Goal: Task Accomplishment & Management: Use online tool/utility

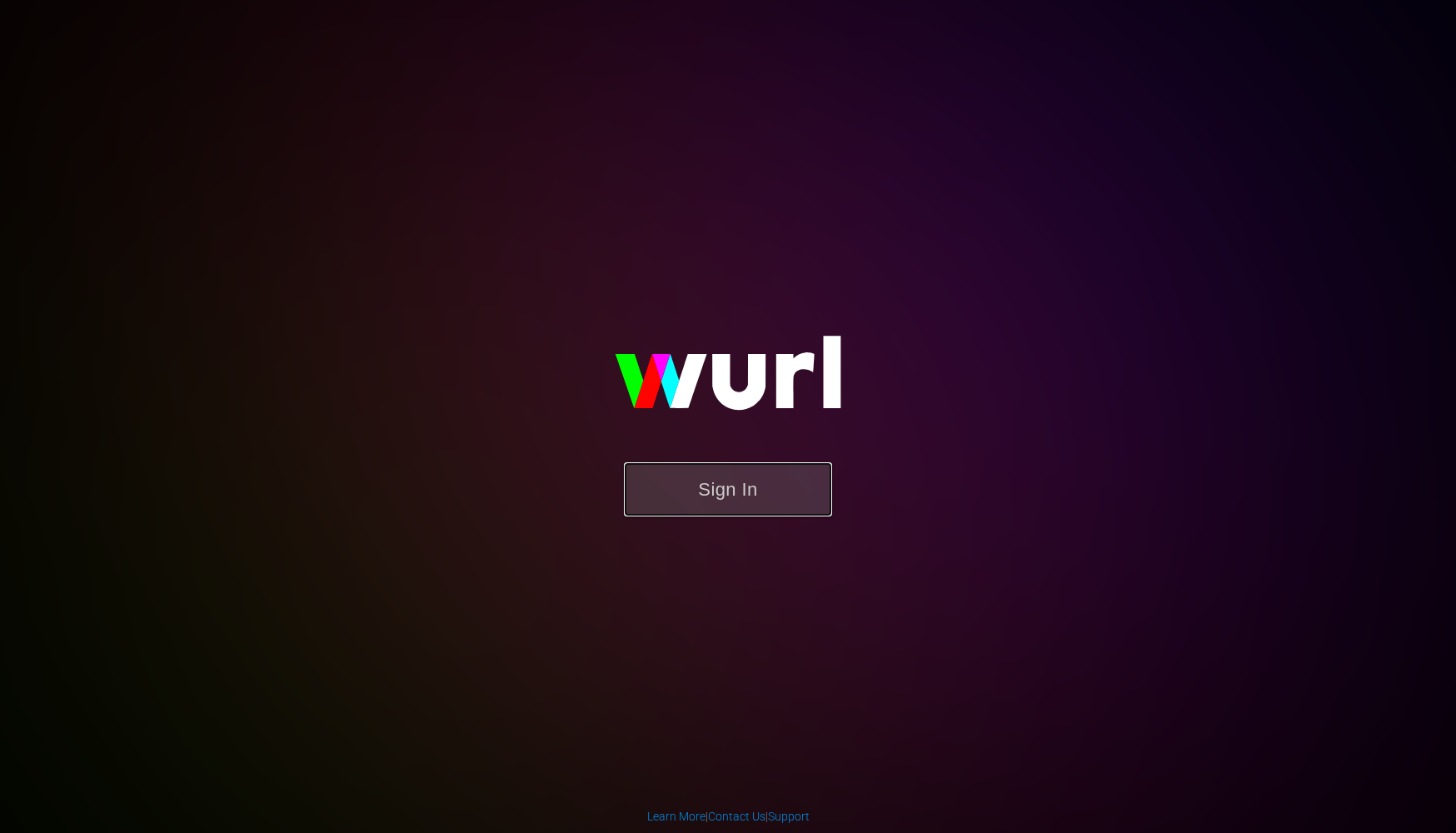
click at [742, 491] on button "Sign In" at bounding box center [728, 489] width 208 height 54
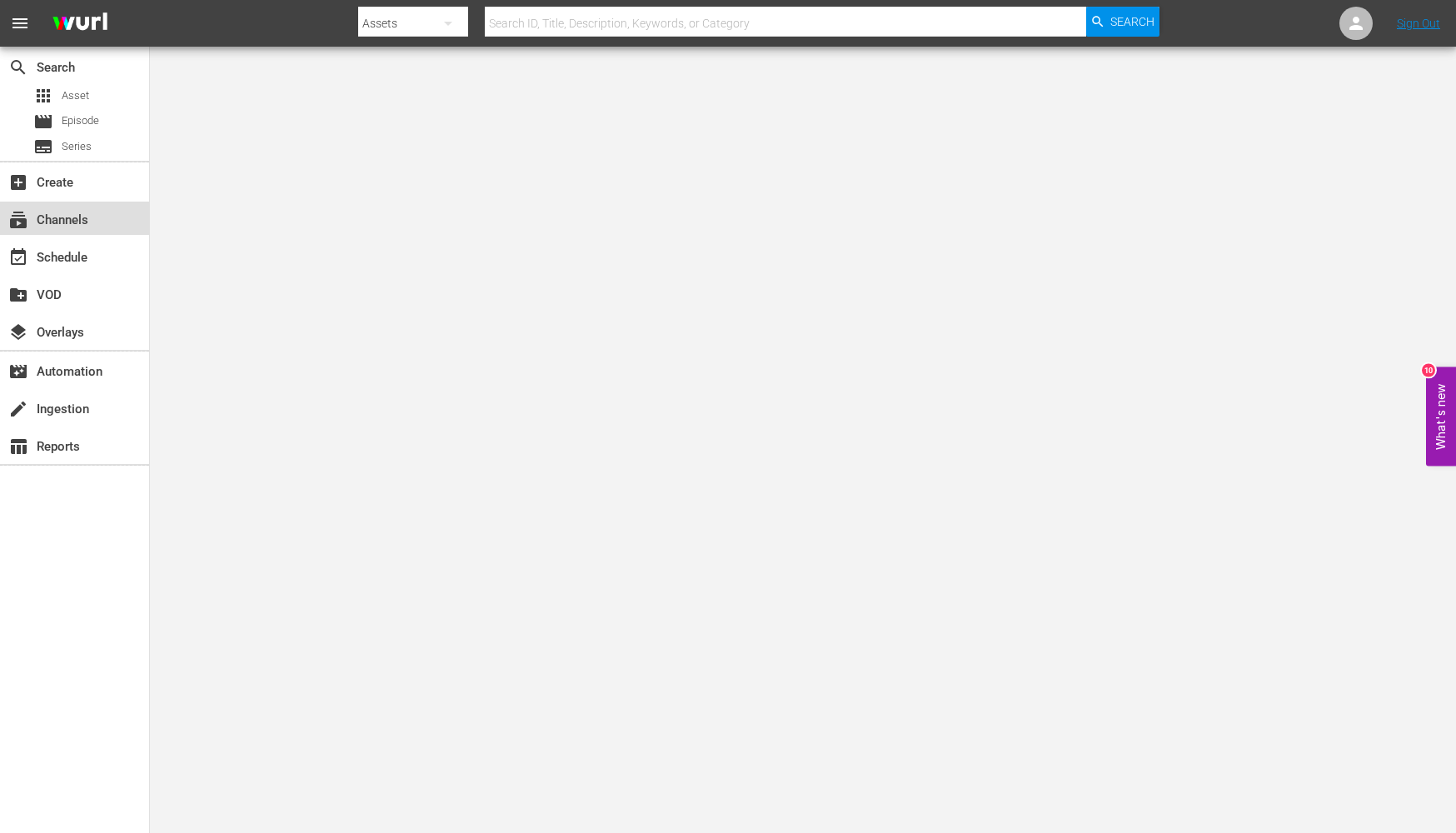
click at [62, 214] on div "subscriptions Channels" at bounding box center [46, 218] width 93 height 15
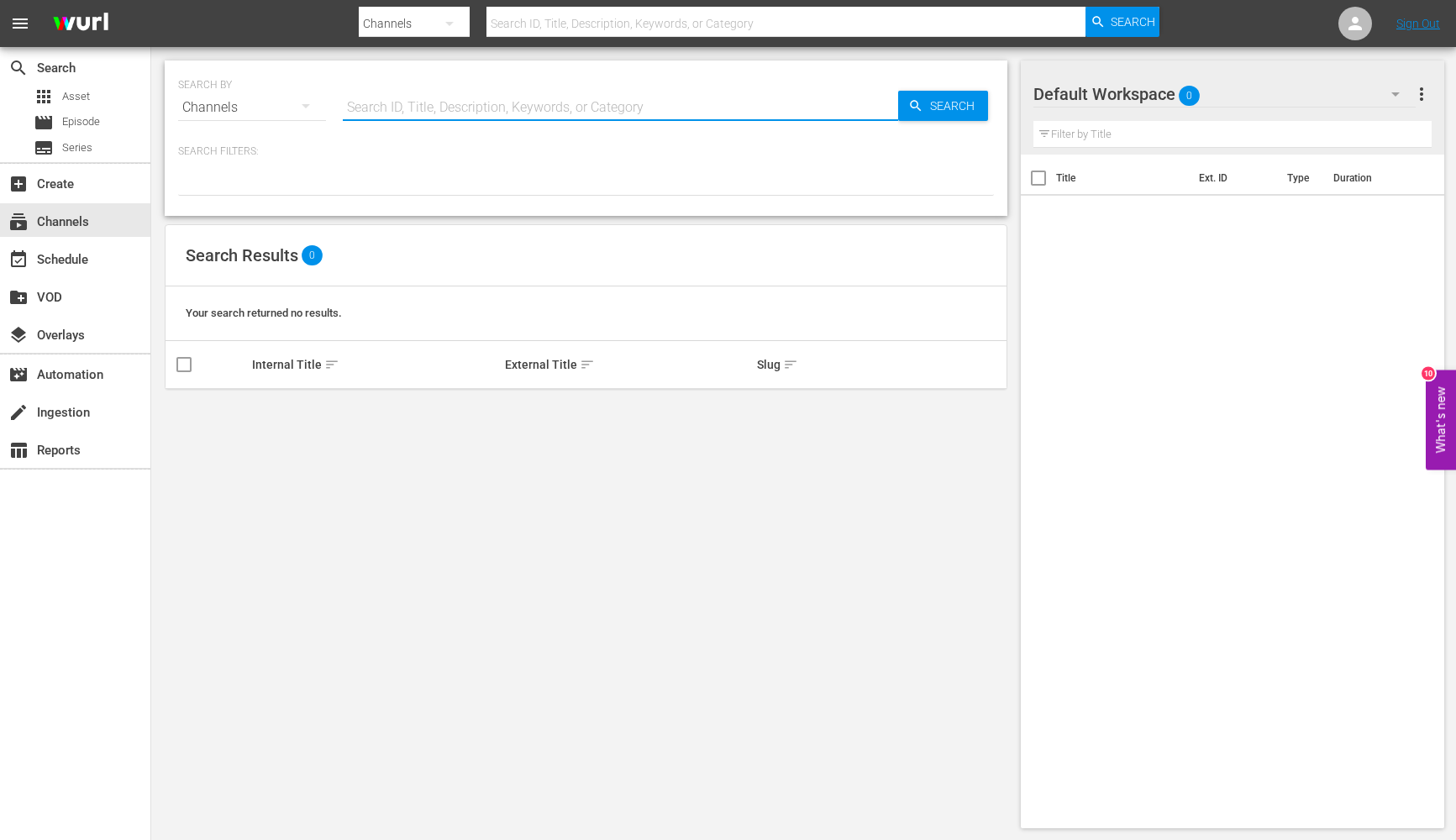
click at [613, 113] on input "text" at bounding box center [620, 107] width 555 height 40
type input "nagra"
drag, startPoint x: 594, startPoint y: 105, endPoint x: 300, endPoint y: 108, distance: 294.0
click at [300, 108] on div "SEARCH BY Search By Channels Search ID, Title, Description, Keywords, or Catego…" at bounding box center [585, 97] width 815 height 60
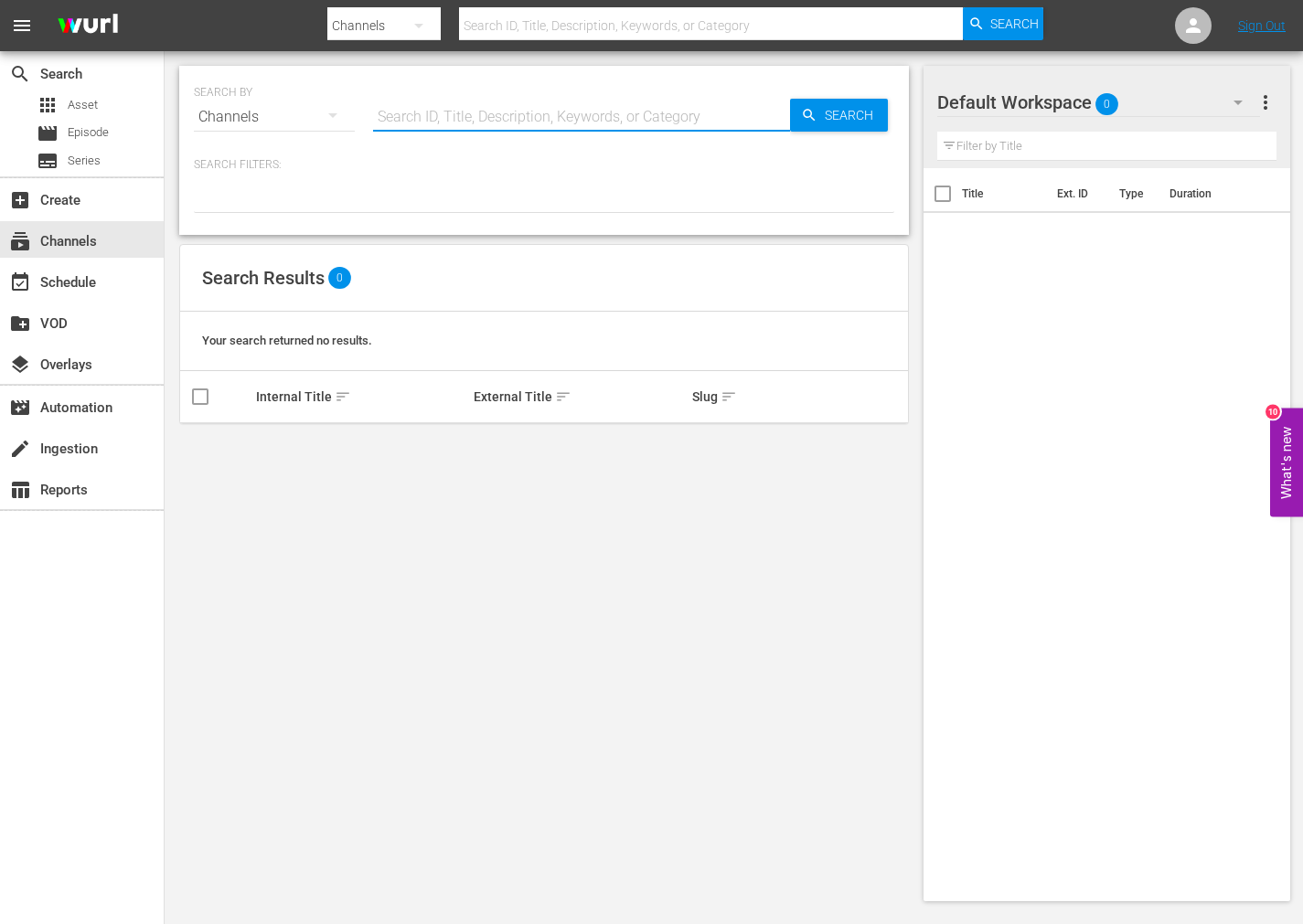
click at [250, 116] on div "Channels" at bounding box center [275, 117] width 161 height 52
click at [412, 127] on div "Channels Series Episodes Assets" at bounding box center [652, 462] width 1303 height 924
click at [407, 114] on input "text" at bounding box center [581, 116] width 417 height 44
click at [60, 282] on div "event_available Schedule" at bounding box center [51, 280] width 102 height 17
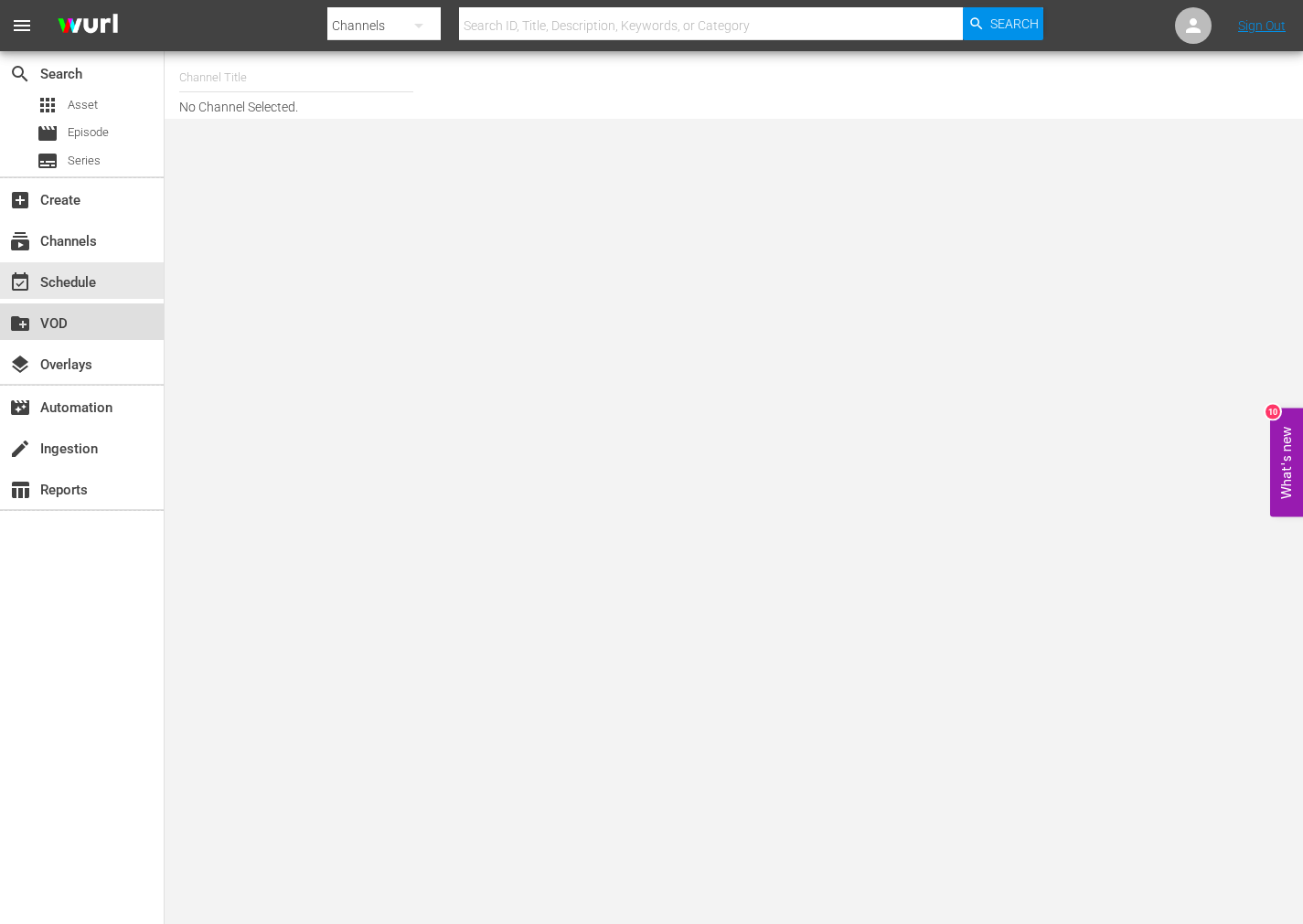
click at [56, 320] on div "create_new_folder VOD" at bounding box center [51, 321] width 102 height 17
click at [71, 240] on div "subscriptions Channels" at bounding box center [51, 239] width 102 height 17
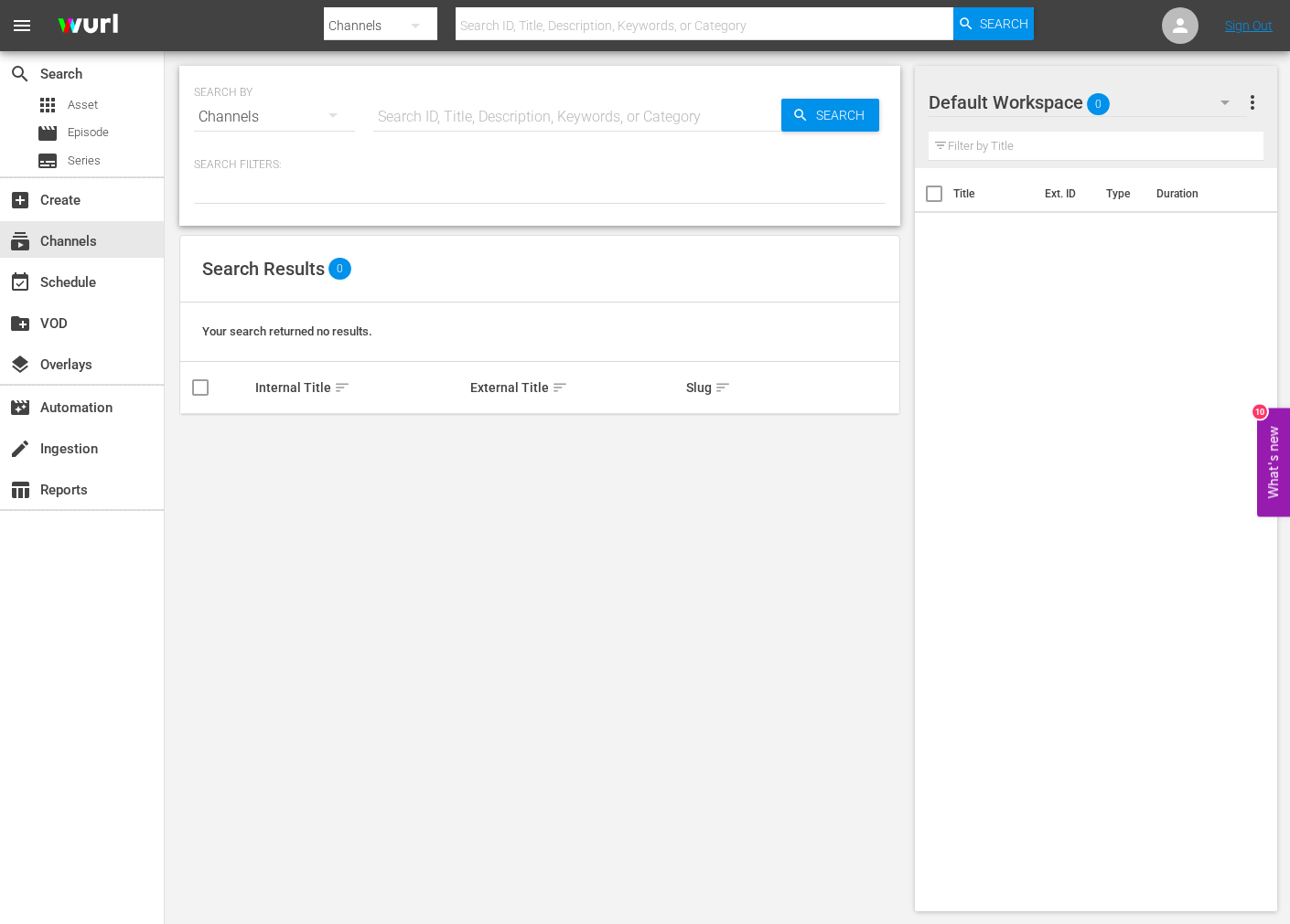
click at [438, 558] on div "SEARCH BY Search By Channels Search ID, Title, Description, Keywords, or Catego…" at bounding box center [540, 489] width 750 height 875
click at [1177, 24] on icon at bounding box center [1179, 25] width 22 height 22
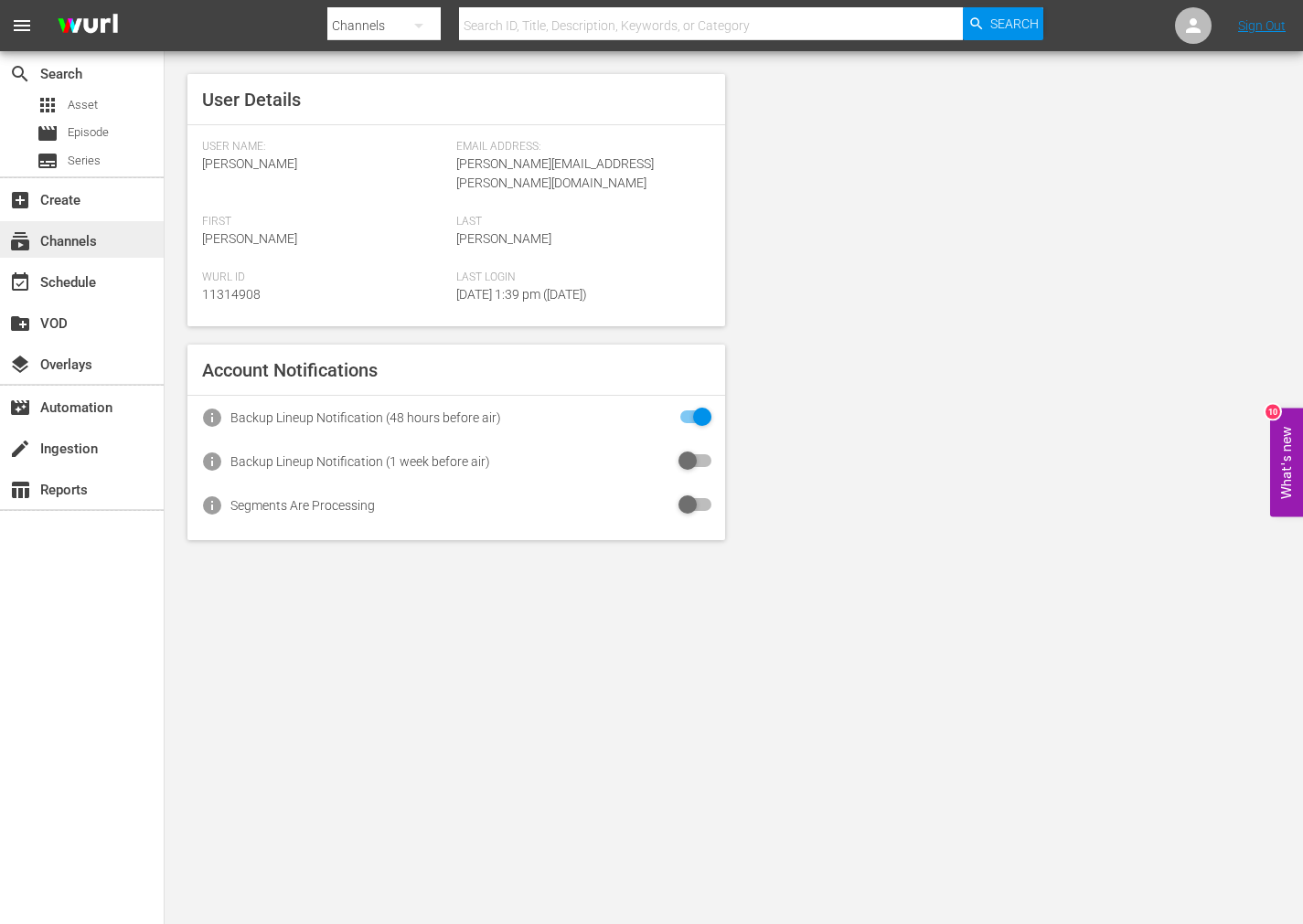
click at [53, 238] on div "subscriptions Channels" at bounding box center [51, 239] width 102 height 17
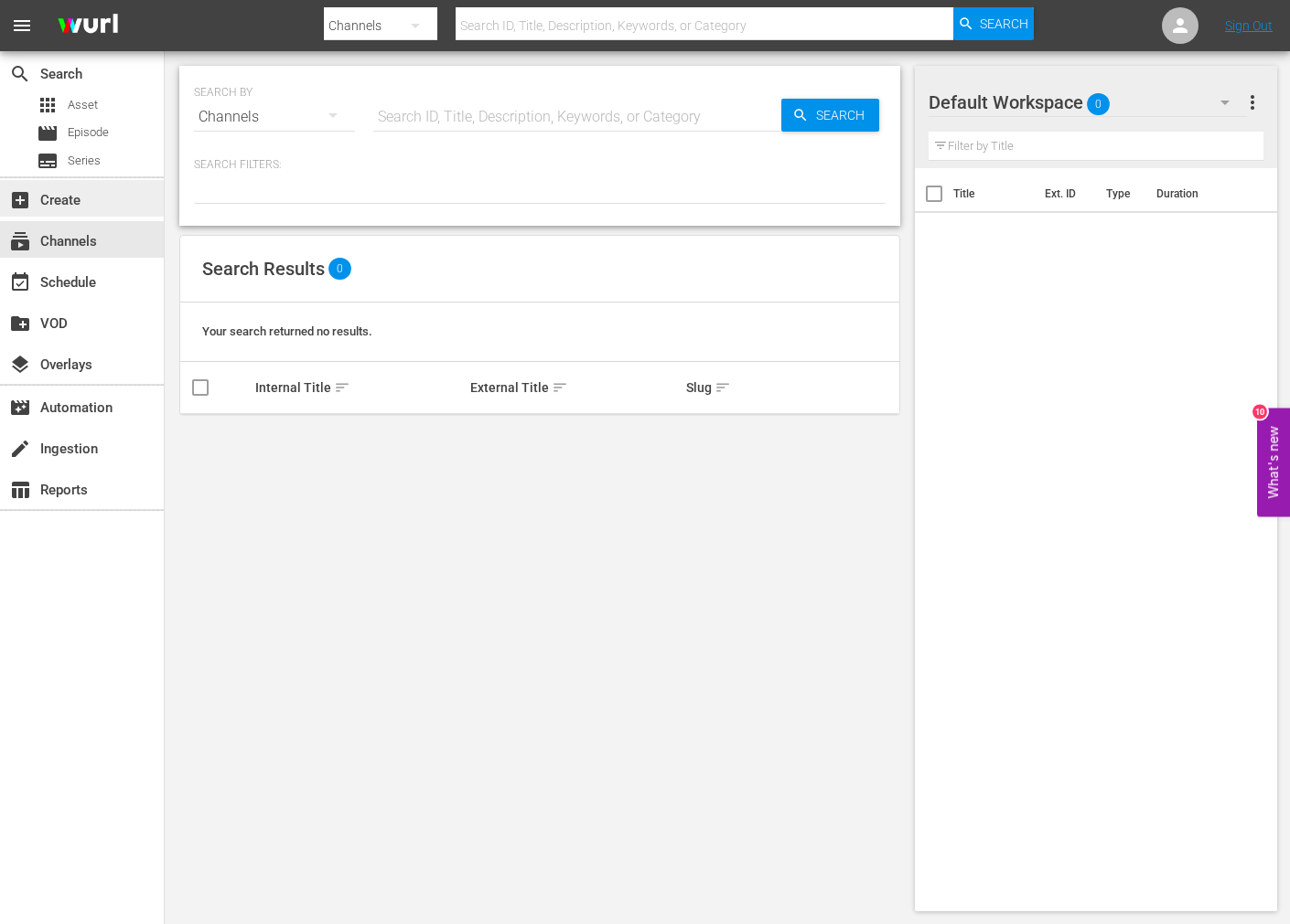
click at [62, 201] on div "add_box Create" at bounding box center [51, 198] width 102 height 17
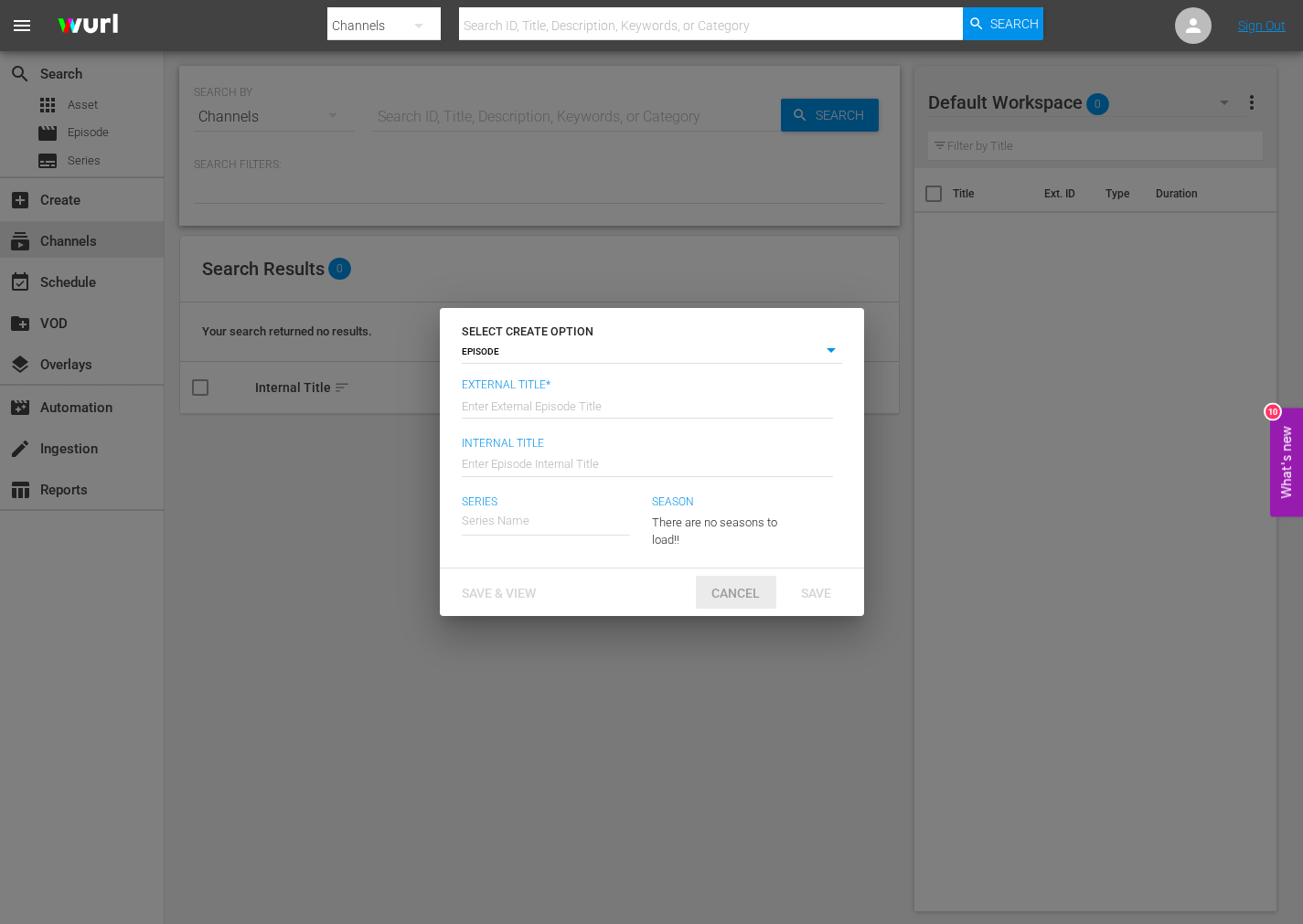
click at [734, 590] on span "Cancel" at bounding box center [735, 593] width 78 height 15
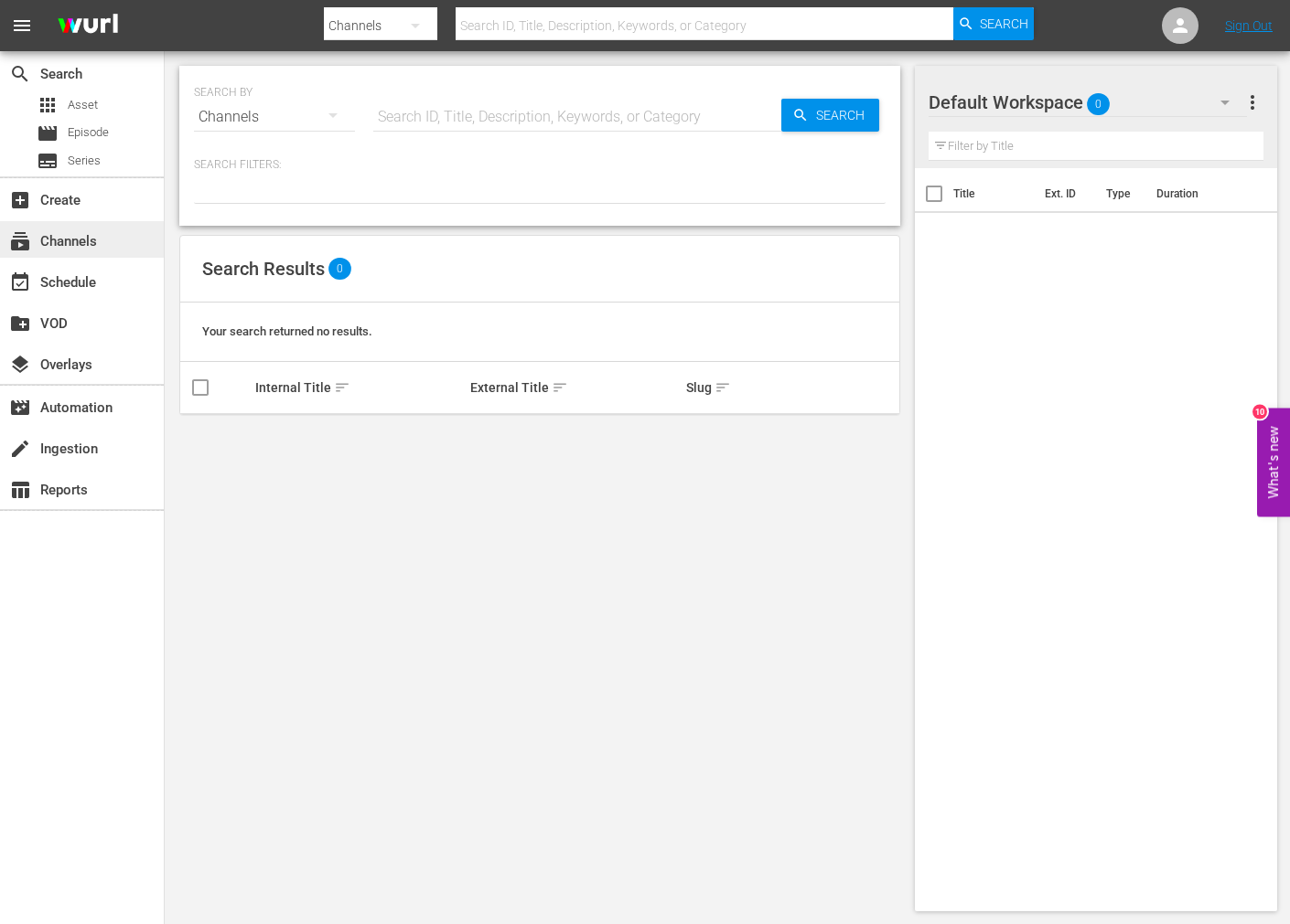
click at [69, 243] on div "subscriptions Channels" at bounding box center [51, 239] width 102 height 17
click at [449, 124] on input "text" at bounding box center [577, 116] width 408 height 44
click at [850, 116] on span "Search" at bounding box center [844, 114] width 70 height 33
click at [283, 163] on p "Search Filters:" at bounding box center [540, 165] width 692 height 16
click at [413, 29] on icon "button" at bounding box center [414, 25] width 22 height 22
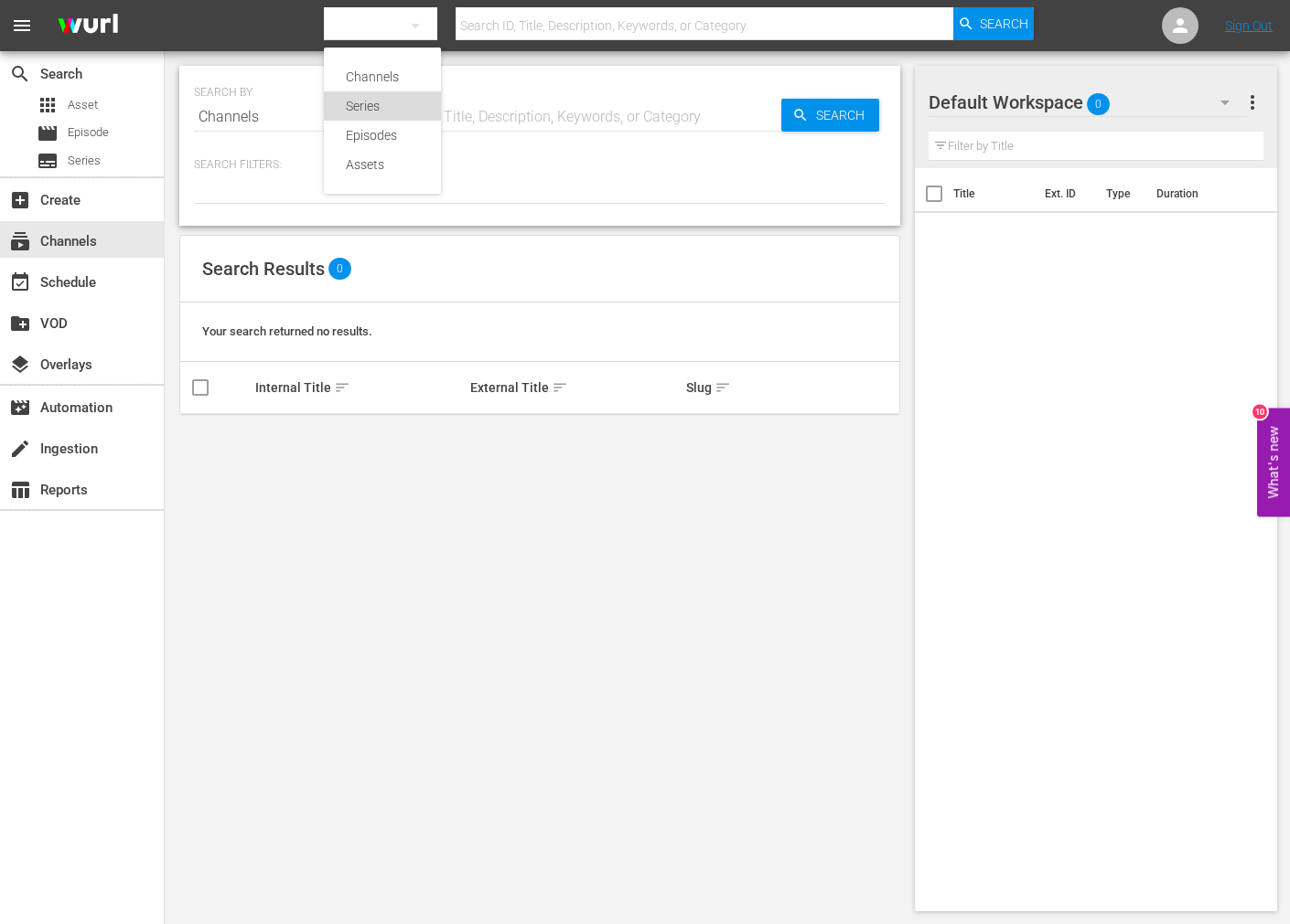
click at [382, 102] on div "Series" at bounding box center [382, 106] width 73 height 29
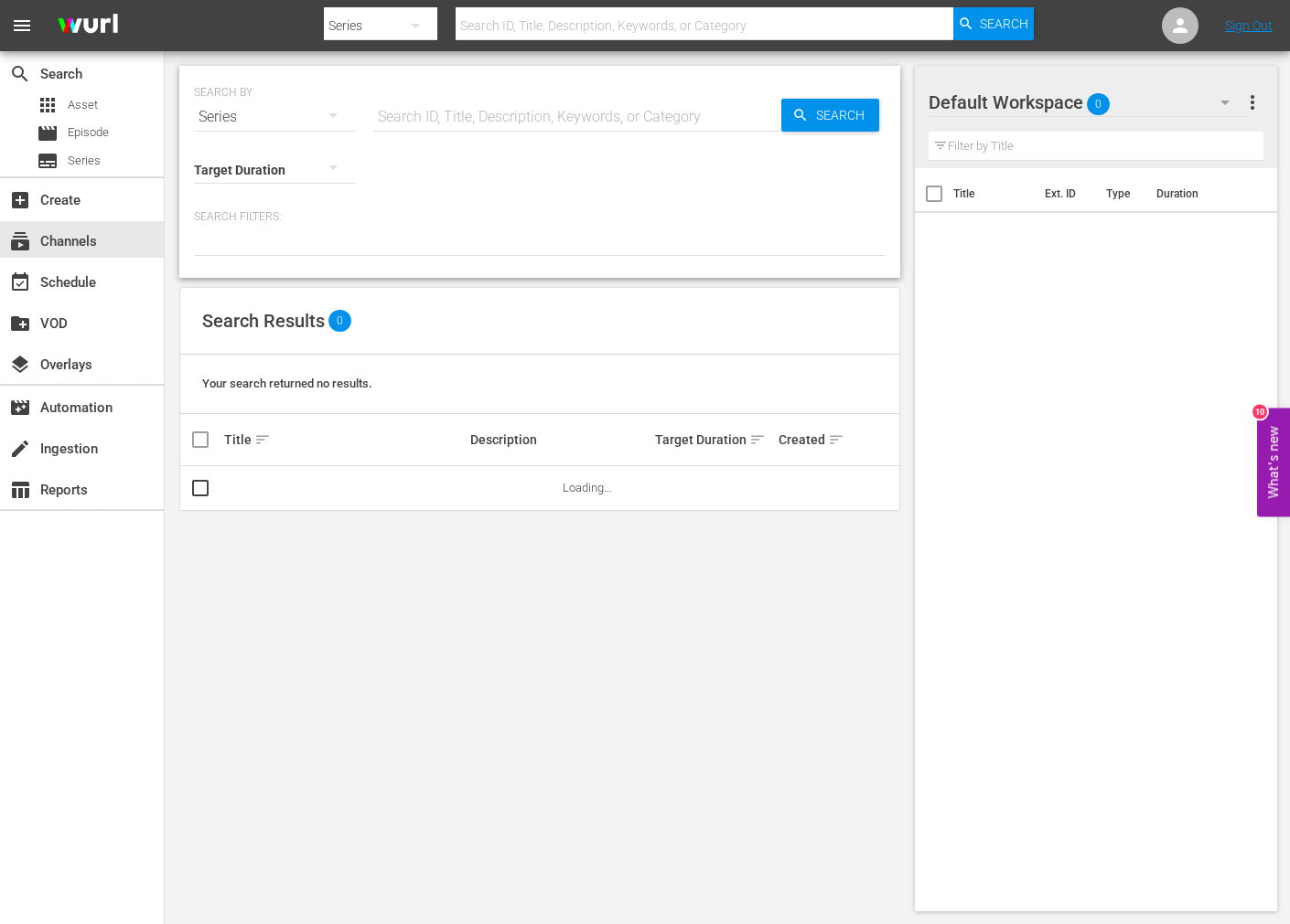
click at [428, 30] on button "button" at bounding box center [415, 25] width 44 height 44
click at [396, 135] on div "Episodes" at bounding box center [382, 135] width 73 height 29
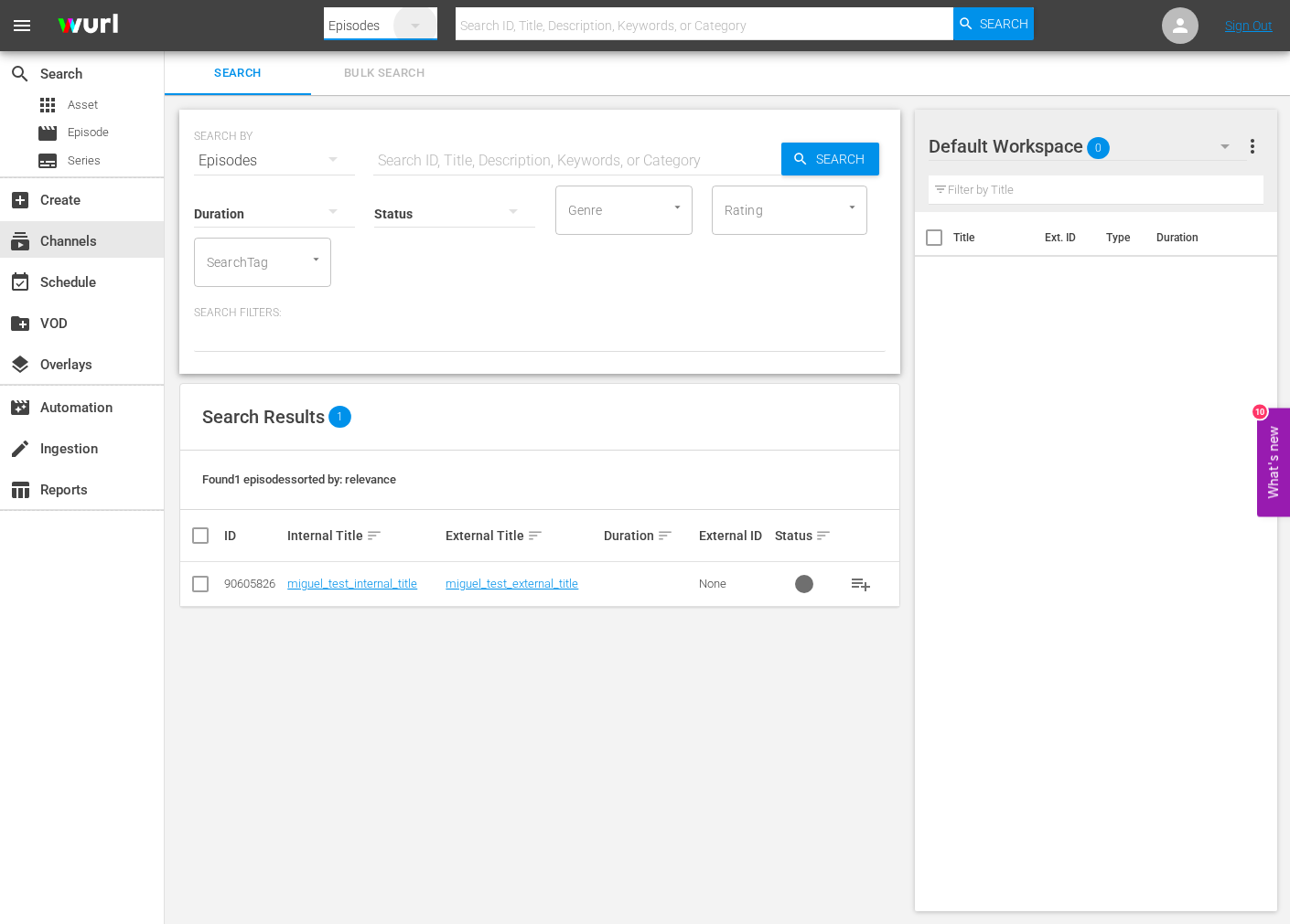
click at [419, 26] on icon "button" at bounding box center [414, 25] width 22 height 22
click at [377, 171] on div "Assets" at bounding box center [382, 164] width 73 height 29
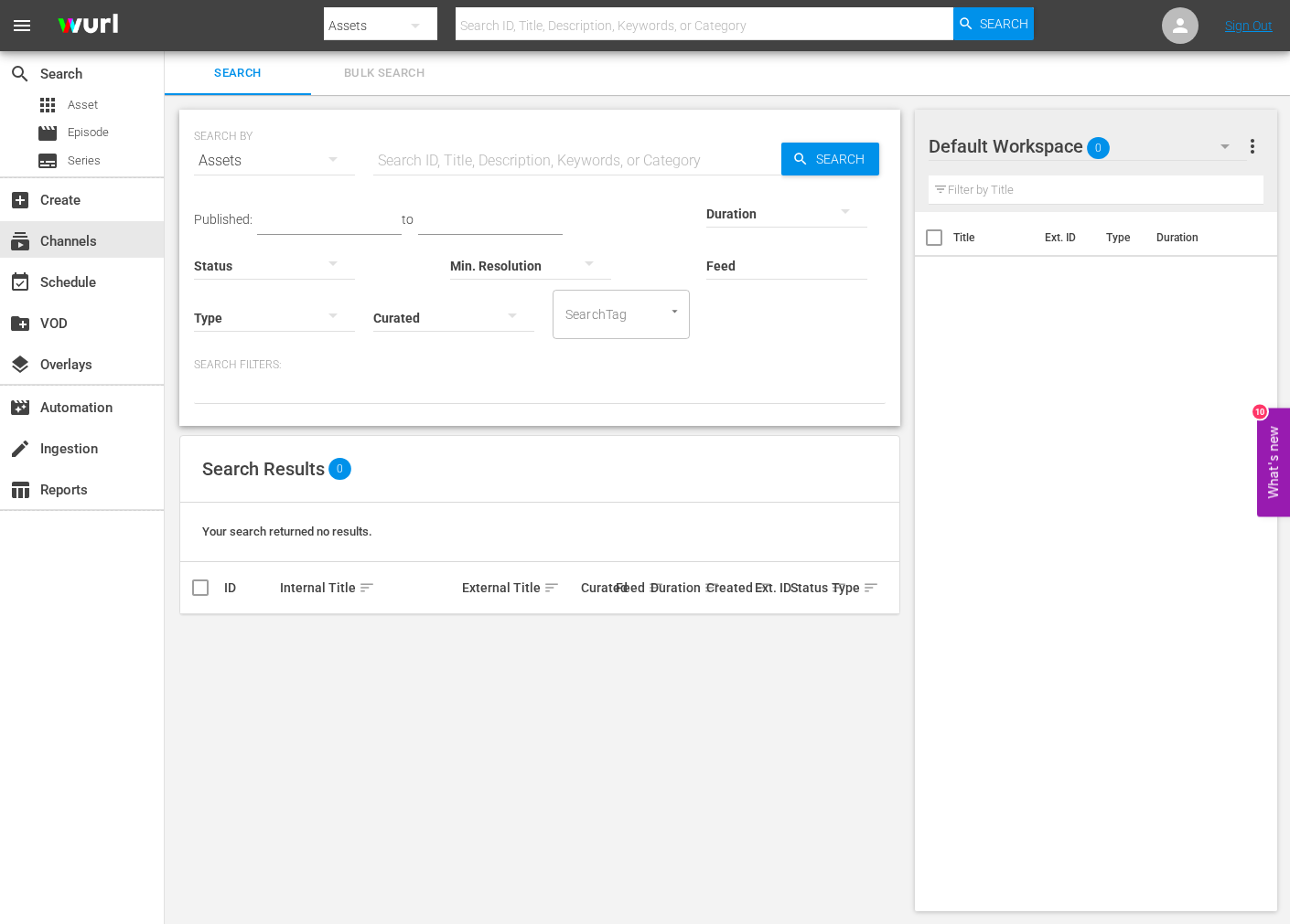
click at [419, 24] on icon "button" at bounding box center [414, 25] width 22 height 22
click at [390, 79] on div "Channels" at bounding box center [382, 76] width 73 height 29
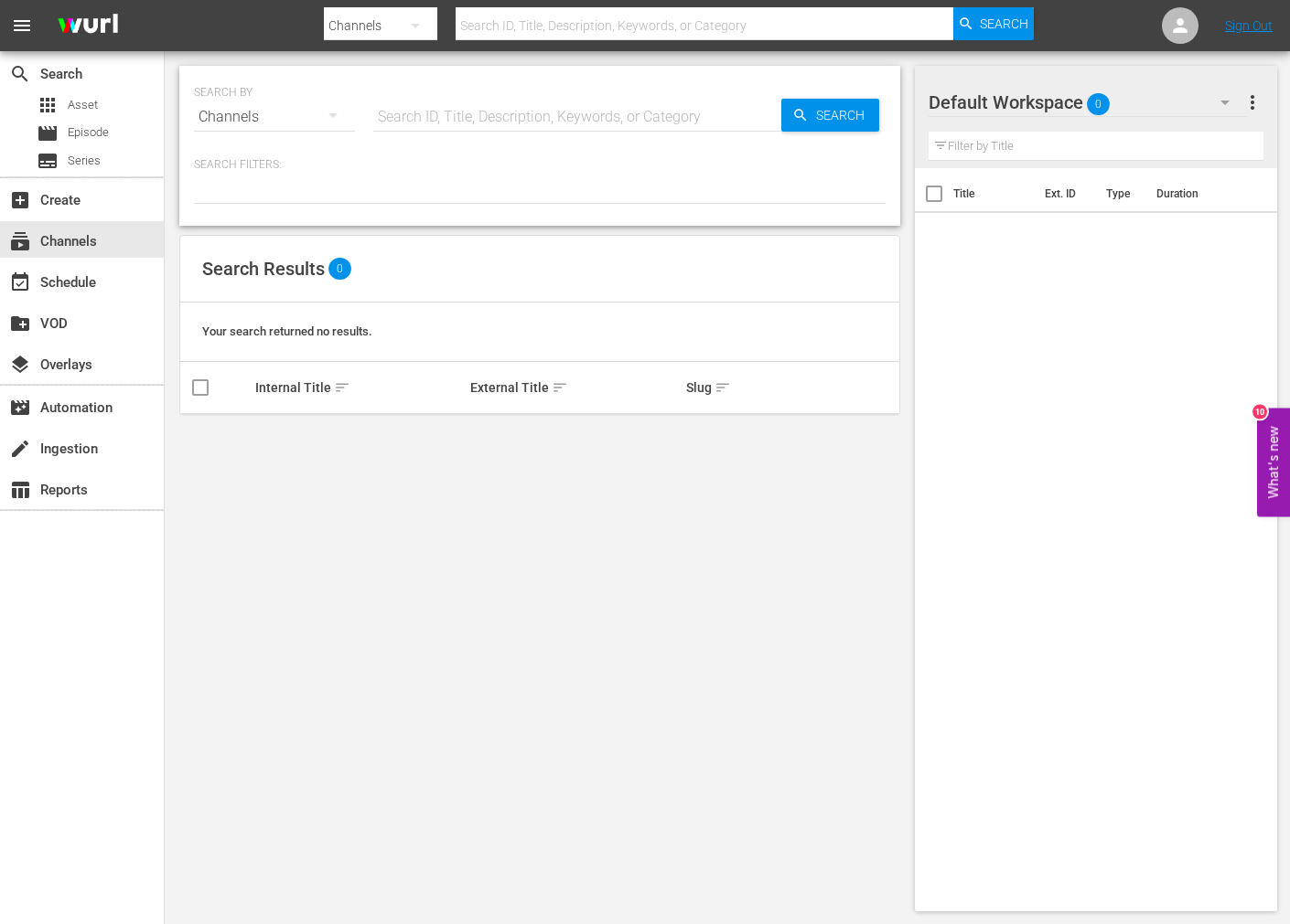
click at [288, 79] on div "SEARCH BY Search By Channels" at bounding box center [275, 106] width 161 height 66
click at [302, 58] on div "SEARCH BY Search By Channels Search ID, Title, Description, Keywords, or Catego…" at bounding box center [540, 489] width 750 height 875
click at [1084, 481] on div "Title Ext. ID Type Duration" at bounding box center [1096, 536] width 363 height 736
